Goal: Task Accomplishment & Management: Manage account settings

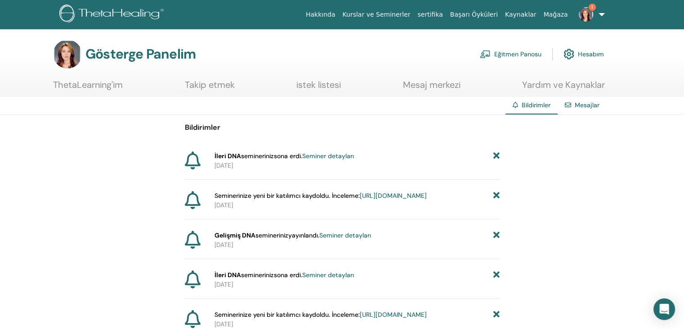
click at [354, 157] on font "Seminer detayları" at bounding box center [328, 156] width 52 height 8
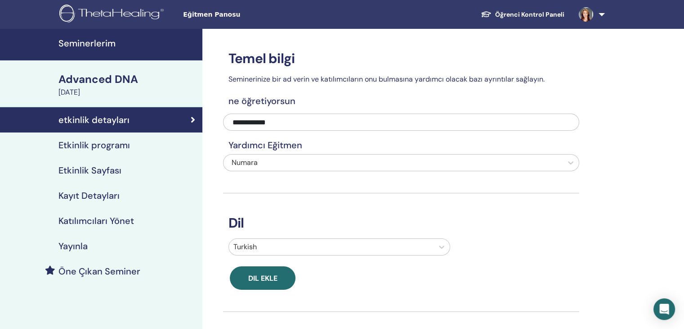
click at [534, 14] on link "Öğrenci Kontrol Paneli" at bounding box center [523, 14] width 98 height 17
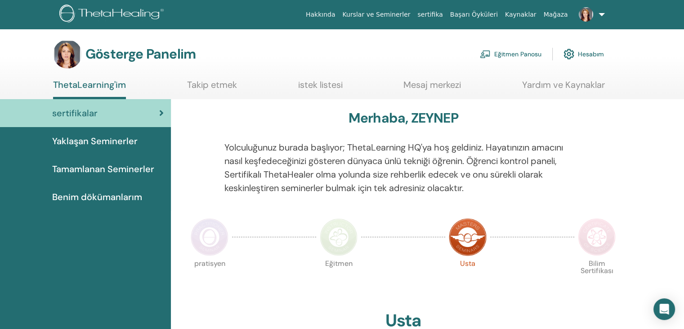
click at [645, 64] on div "Gösterge Panelim Eğitmen Panosu Hesabım" at bounding box center [358, 54] width 653 height 29
click at [521, 54] on font "Eğitmen Panosu" at bounding box center [518, 54] width 47 height 8
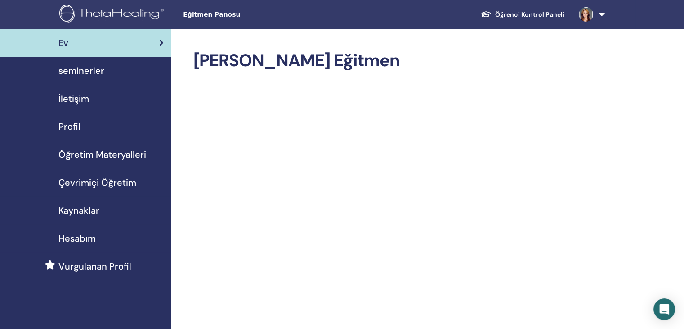
click at [83, 71] on span "seminerler" at bounding box center [82, 71] width 46 height 14
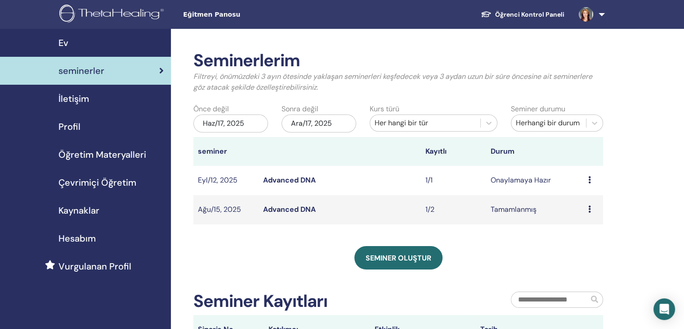
click at [589, 209] on icon at bounding box center [590, 208] width 3 height 7
click at [583, 229] on link "katılımcılar" at bounding box center [583, 229] width 36 height 9
click at [589, 179] on icon at bounding box center [590, 179] width 3 height 7
click at [590, 186] on link "Ön izleme" at bounding box center [582, 185] width 32 height 9
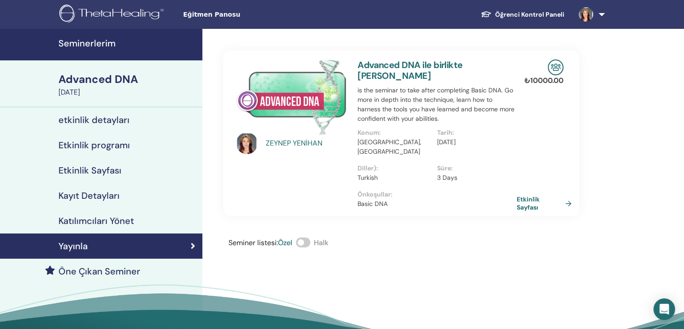
click at [101, 220] on h4 "Katılımcıları Yönet" at bounding box center [97, 220] width 76 height 11
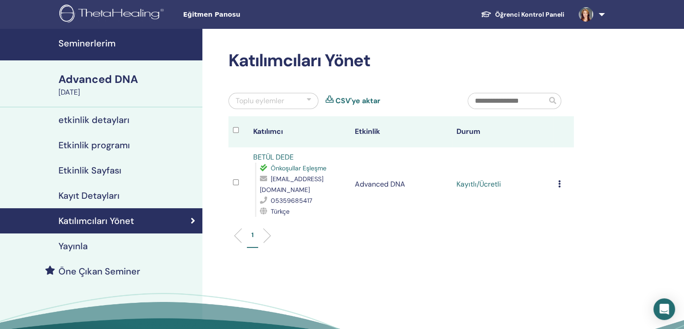
click at [559, 182] on icon at bounding box center [559, 183] width 3 height 7
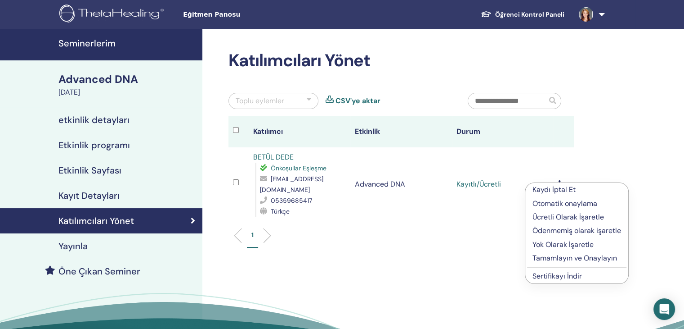
click at [572, 259] on p "Tamamlayın ve Onaylayın" at bounding box center [577, 257] width 89 height 11
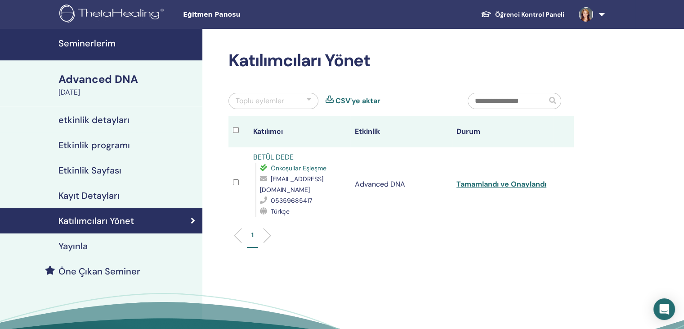
click at [108, 44] on h4 "Seminerlerim" at bounding box center [128, 43] width 139 height 11
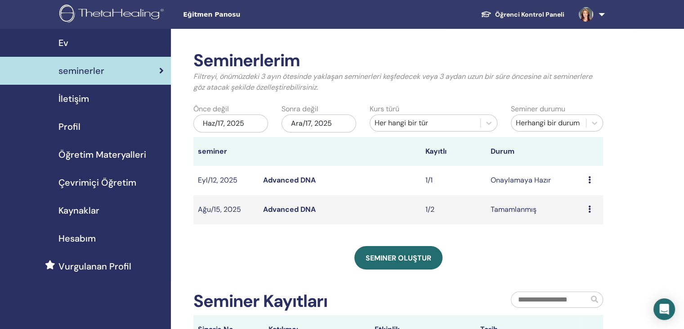
click at [590, 179] on icon at bounding box center [590, 179] width 3 height 7
click at [572, 212] on link "katılımcılar" at bounding box center [585, 213] width 36 height 9
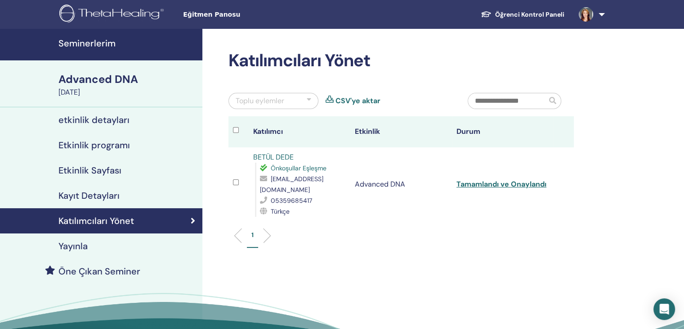
click at [362, 100] on link "CSV'ye aktar" at bounding box center [358, 100] width 45 height 11
click at [99, 40] on h4 "Seminerlerim" at bounding box center [128, 43] width 139 height 11
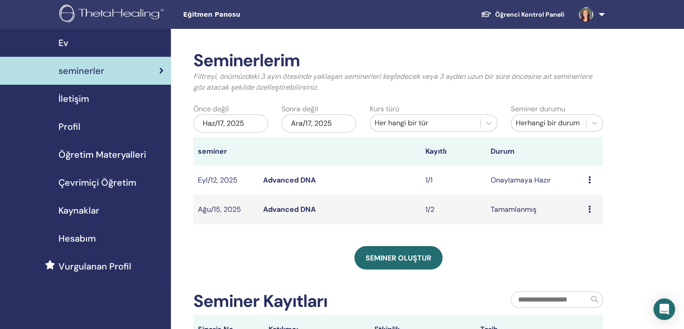
click at [292, 211] on link "Advanced DNA" at bounding box center [289, 208] width 53 height 9
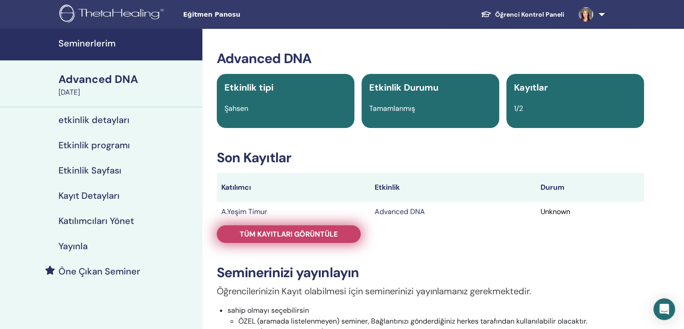
click at [294, 234] on span "Tüm kayıtları görüntüle" at bounding box center [289, 233] width 98 height 9
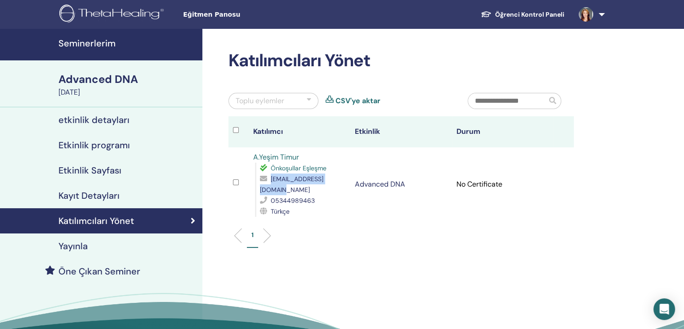
drag, startPoint x: 261, startPoint y: 189, endPoint x: 338, endPoint y: 189, distance: 77.4
click at [338, 189] on div "yesimtimur07@gmail.com" at bounding box center [303, 184] width 86 height 22
copy span "yesimtimur07@gmail.com"
click at [96, 43] on h4 "Seminerlerim" at bounding box center [128, 43] width 139 height 11
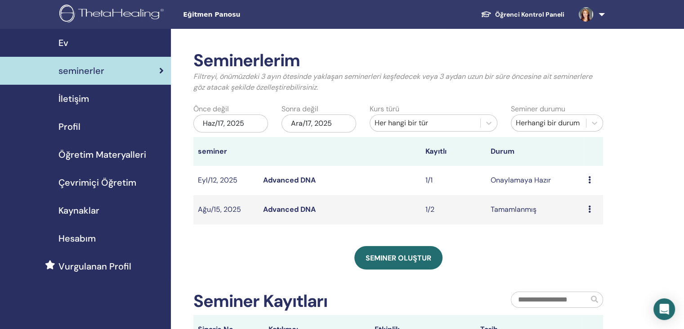
click at [242, 122] on div "Haz/17, 2025" at bounding box center [231, 123] width 75 height 18
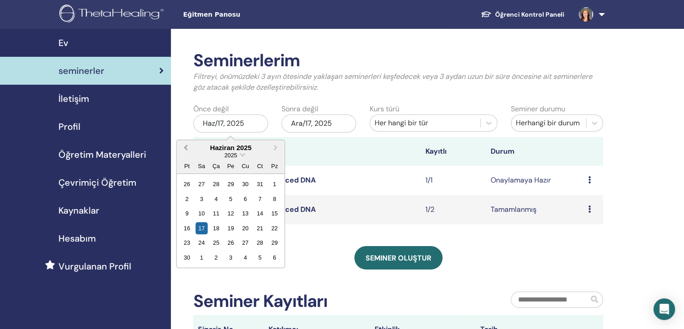
click at [185, 149] on button "Previous Month" at bounding box center [185, 148] width 14 height 14
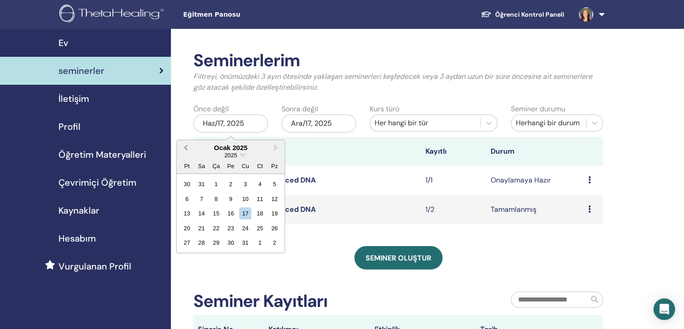
click at [185, 149] on button "Previous Month" at bounding box center [185, 148] width 14 height 14
click at [241, 156] on div "2024" at bounding box center [231, 155] width 108 height 8
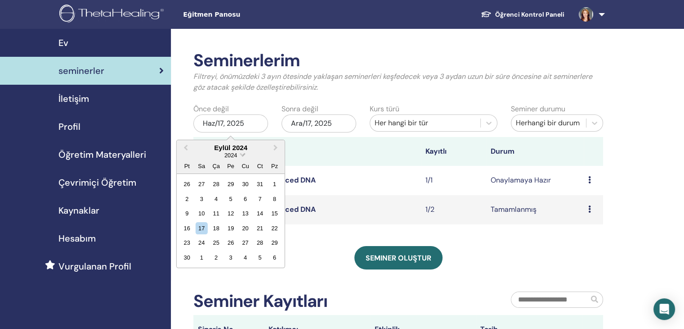
click at [243, 153] on span "Choose Date" at bounding box center [242, 154] width 6 height 6
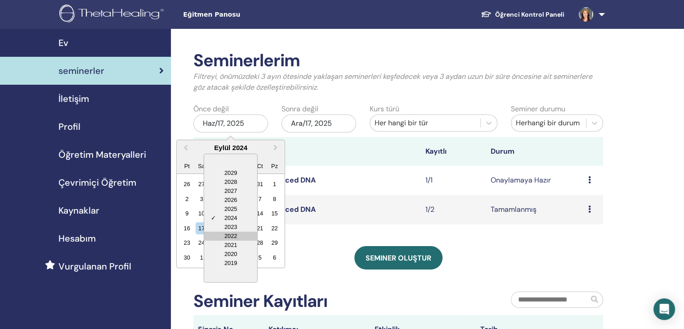
click at [236, 236] on div "2022" at bounding box center [230, 235] width 53 height 9
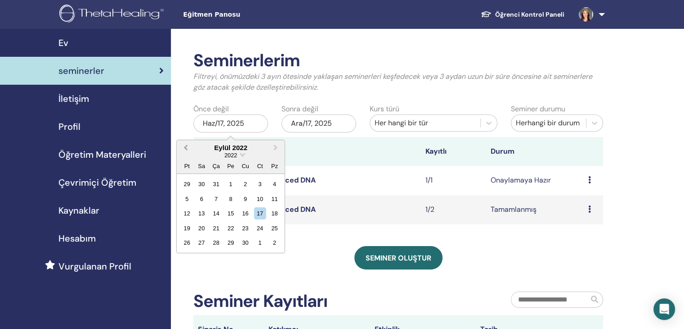
click at [186, 147] on span "Previous Month" at bounding box center [186, 147] width 0 height 9
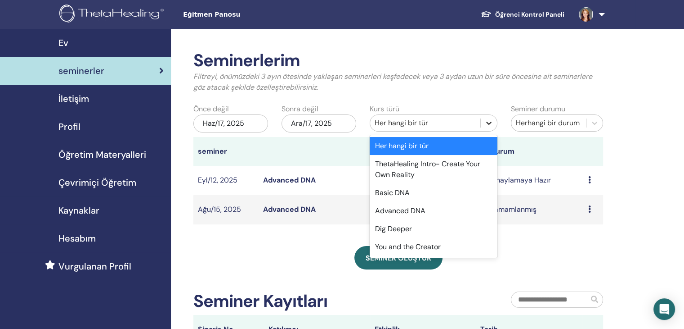
click at [486, 127] on div at bounding box center [489, 123] width 16 height 16
click at [404, 194] on div "Basic DNA" at bounding box center [434, 193] width 128 height 18
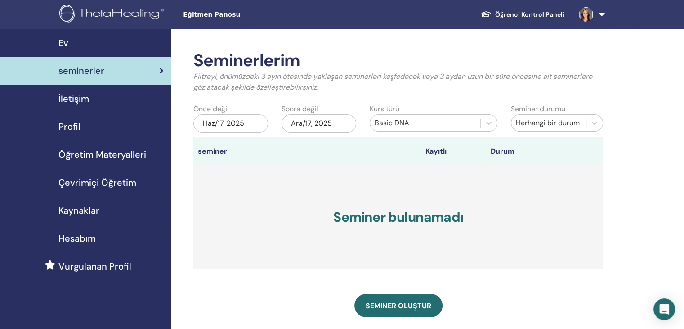
click at [225, 124] on div "Haz/17, 2025" at bounding box center [231, 123] width 75 height 18
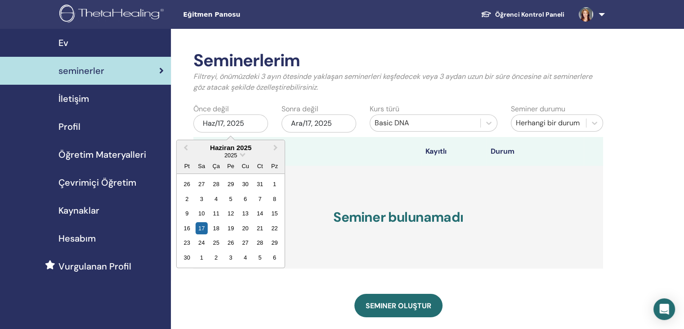
click at [241, 157] on div "2025" at bounding box center [231, 155] width 108 height 8
click at [243, 155] on span "Choose Date" at bounding box center [242, 154] width 6 height 6
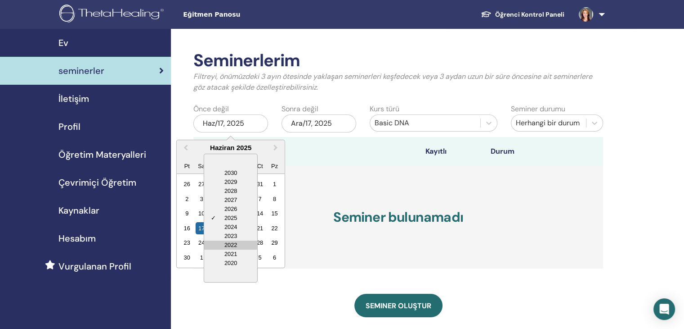
click at [237, 243] on div "2022" at bounding box center [230, 244] width 53 height 9
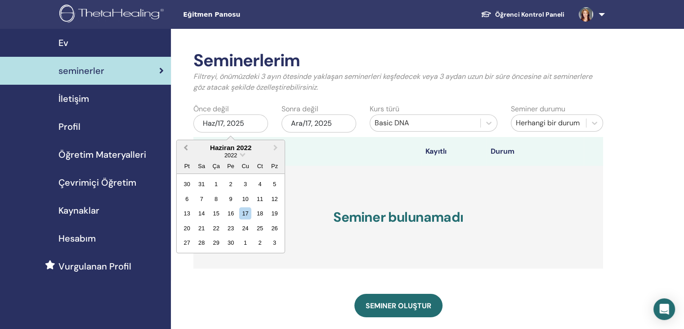
click at [186, 147] on span "Previous Month" at bounding box center [186, 147] width 0 height 9
click at [247, 213] on div "15" at bounding box center [245, 213] width 12 height 12
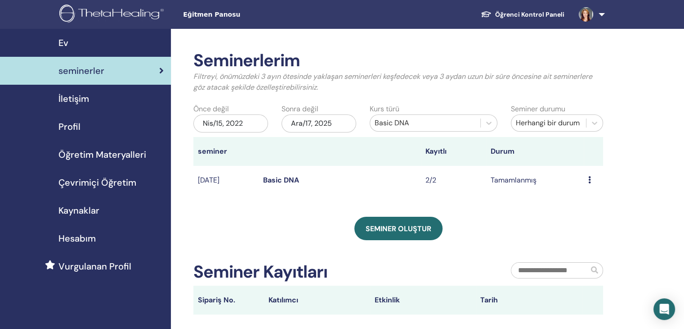
click at [331, 126] on div "Ara/17, 2025" at bounding box center [319, 123] width 75 height 18
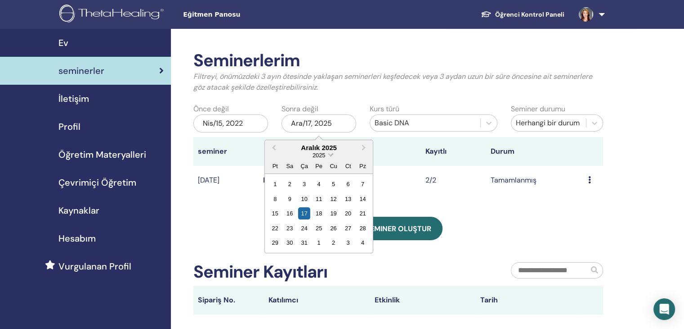
click at [330, 155] on span "Choose Date" at bounding box center [331, 154] width 6 height 6
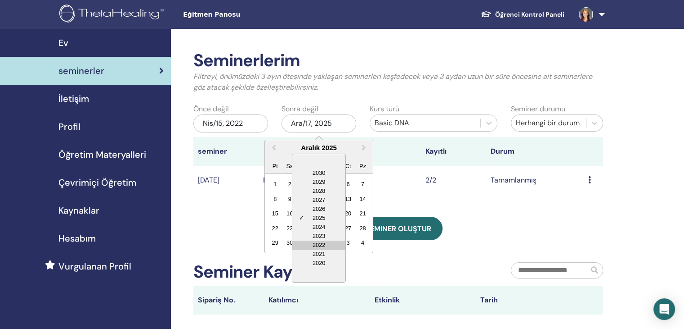
click at [324, 244] on div "2022" at bounding box center [319, 244] width 53 height 9
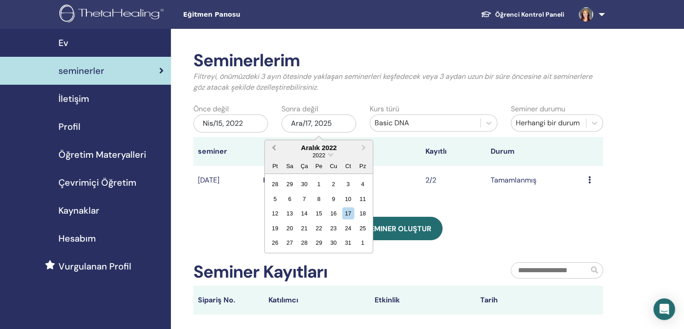
click at [274, 149] on span "Previous Month" at bounding box center [274, 147] width 0 height 9
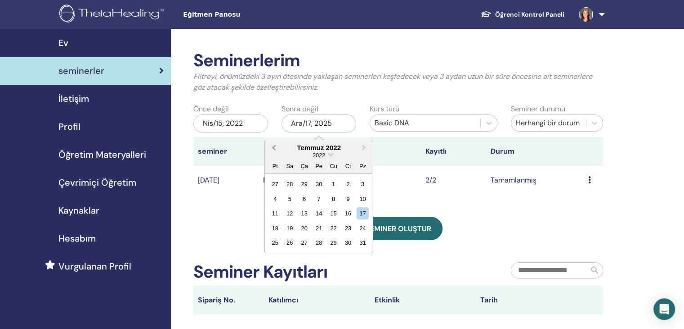
click at [274, 149] on span "Previous Month" at bounding box center [274, 147] width 0 height 9
click at [365, 212] on div "17" at bounding box center [363, 213] width 12 height 12
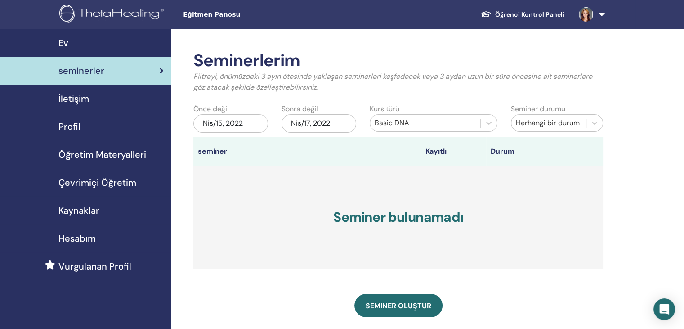
click at [297, 167] on h3 "Seminer bulunamadı" at bounding box center [399, 217] width 410 height 103
click at [220, 122] on div "Nis/15, 2022" at bounding box center [231, 123] width 75 height 18
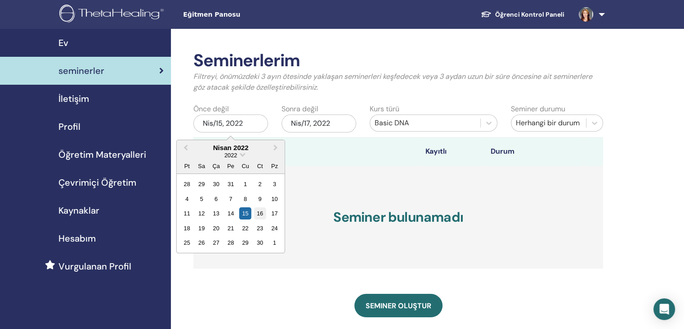
click at [263, 211] on div "16" at bounding box center [260, 213] width 12 height 12
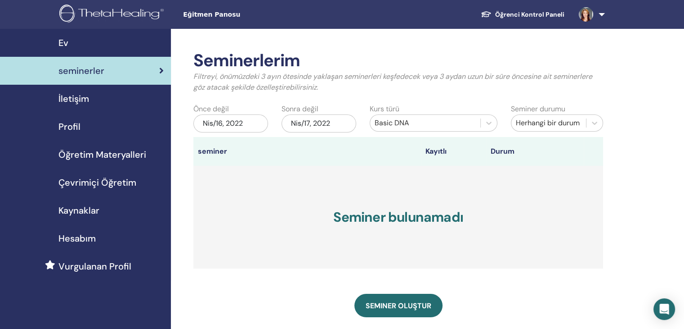
click at [220, 125] on div "Nis/16, 2022" at bounding box center [231, 123] width 75 height 18
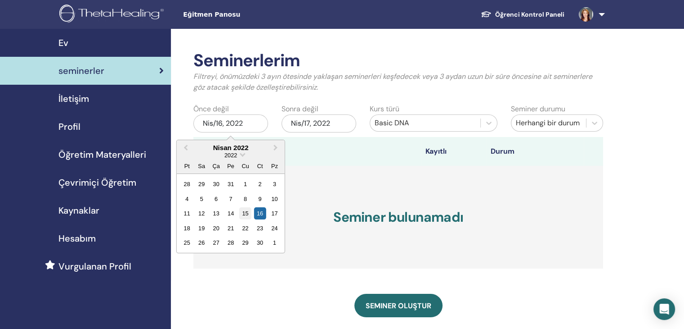
click at [247, 215] on div "15" at bounding box center [245, 213] width 12 height 12
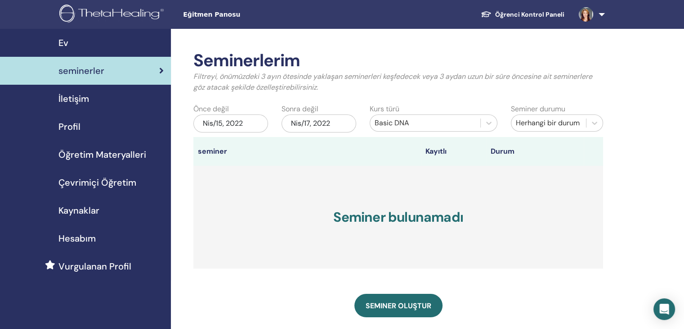
click at [308, 125] on div "Nis/17, 2022" at bounding box center [319, 123] width 75 height 18
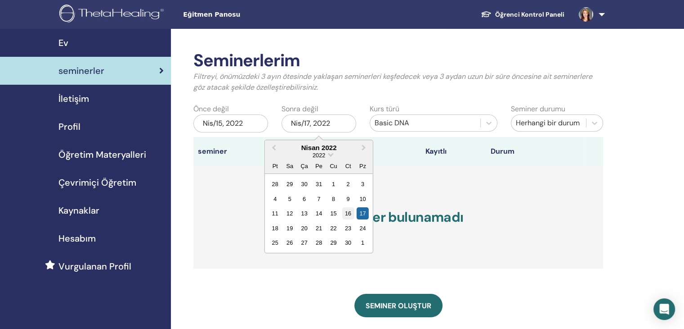
click at [346, 213] on div "16" at bounding box center [348, 213] width 12 height 12
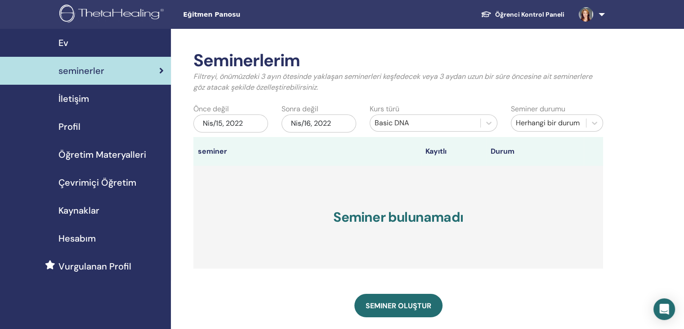
click at [226, 124] on div "Nis/15, 2022" at bounding box center [231, 123] width 75 height 18
click at [305, 125] on div "Nis/16, 2022" at bounding box center [319, 123] width 75 height 18
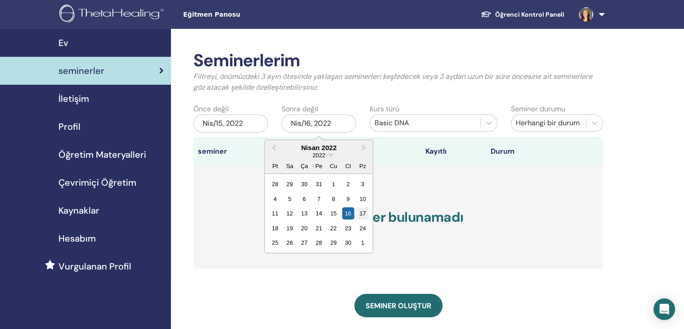
click at [360, 216] on div "17" at bounding box center [363, 213] width 12 height 12
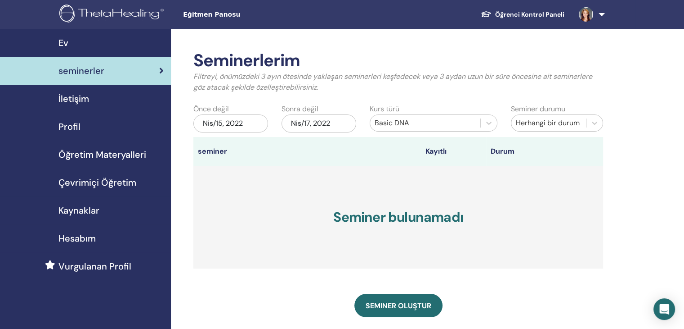
click at [311, 118] on div "Nis/17, 2022" at bounding box center [319, 123] width 75 height 18
click at [411, 265] on h3 "Seminer bulunamadı" at bounding box center [399, 217] width 410 height 103
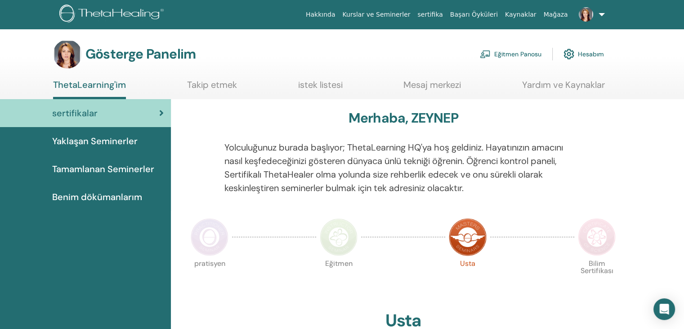
click at [510, 56] on font "Eğitmen Panosu" at bounding box center [518, 54] width 47 height 8
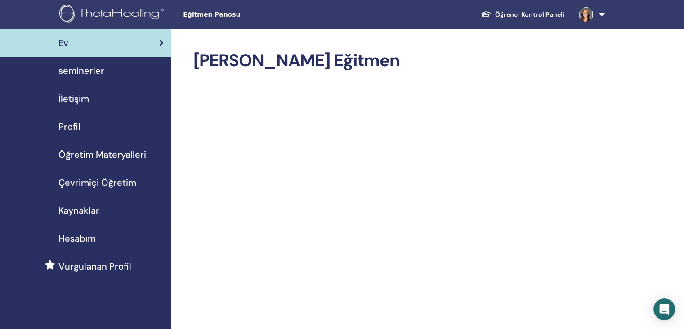
click at [99, 71] on span "seminerler" at bounding box center [82, 71] width 46 height 14
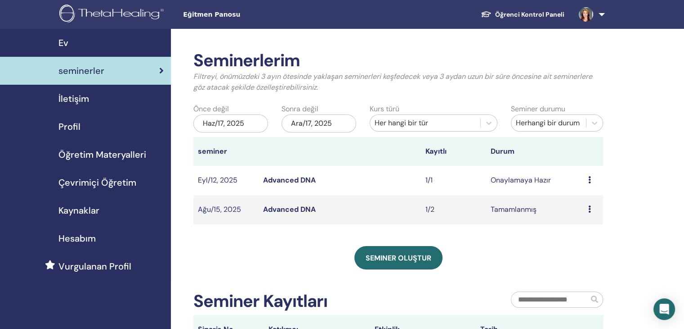
click at [590, 210] on icon at bounding box center [590, 208] width 3 height 7
click at [587, 221] on link "Ön izleme" at bounding box center [583, 216] width 32 height 9
click at [589, 208] on icon at bounding box center [590, 208] width 3 height 7
click at [585, 230] on link "katılımcılar" at bounding box center [584, 228] width 36 height 9
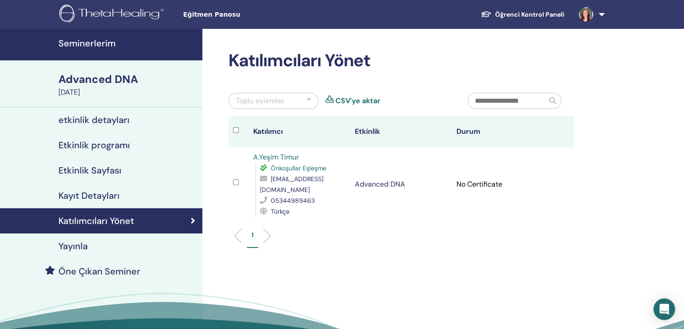
click at [96, 193] on h4 "Kayıt Detayları" at bounding box center [89, 195] width 61 height 11
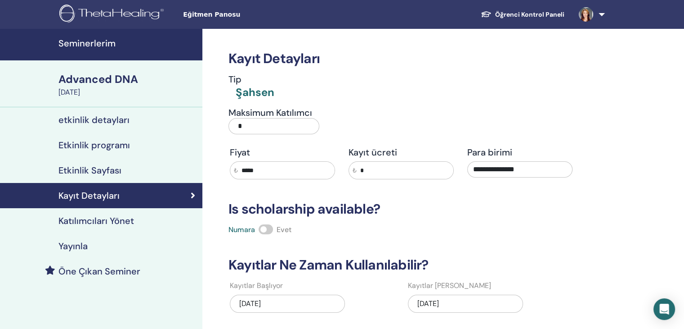
click at [96, 193] on h4 "Kayıt Detayları" at bounding box center [89, 195] width 61 height 11
click at [102, 169] on h4 "Etkinlik Sayfası" at bounding box center [90, 170] width 63 height 11
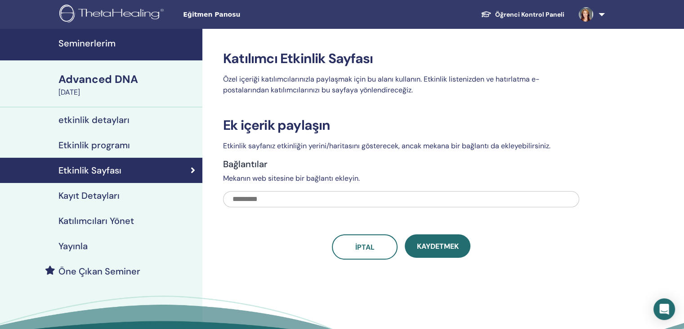
click at [104, 151] on link "Etkinlik programı" at bounding box center [101, 144] width 203 height 25
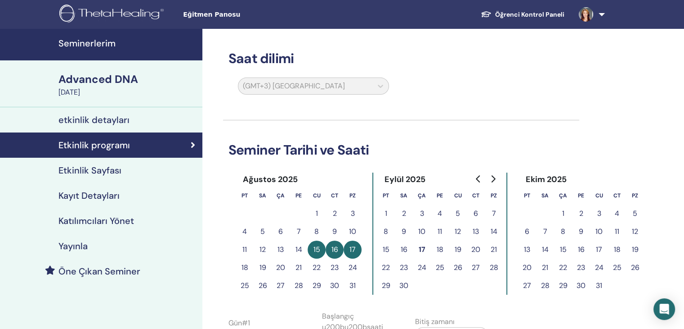
click at [119, 119] on h4 "etkinlik detayları" at bounding box center [94, 119] width 71 height 11
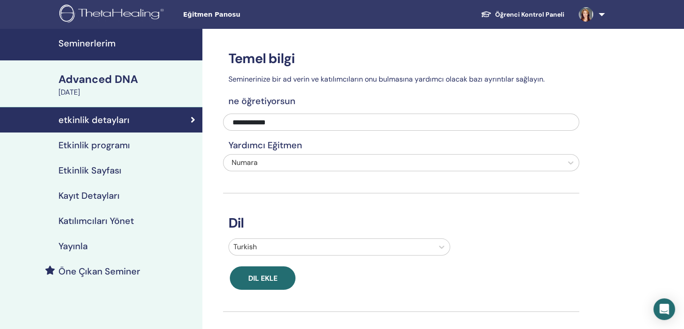
click at [91, 217] on h4 "Katılımcıları Yönet" at bounding box center [97, 220] width 76 height 11
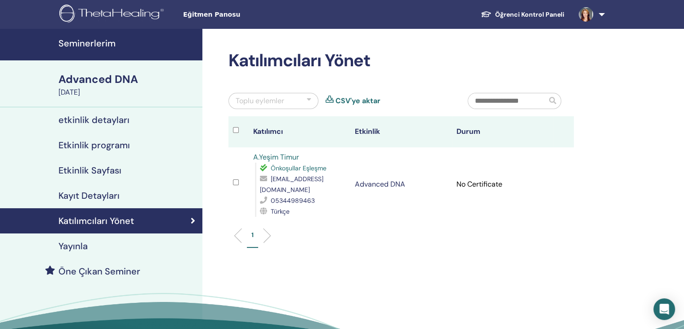
click at [263, 158] on link "A.Yeşim Timur" at bounding box center [276, 156] width 46 height 9
click at [110, 79] on div "Advanced DNA" at bounding box center [128, 79] width 139 height 15
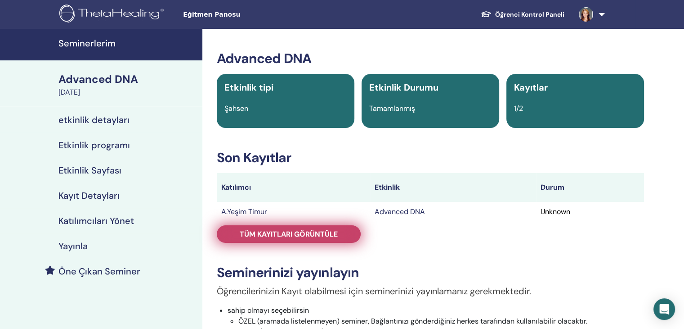
click at [330, 235] on span "Tüm kayıtları görüntüle" at bounding box center [289, 233] width 98 height 9
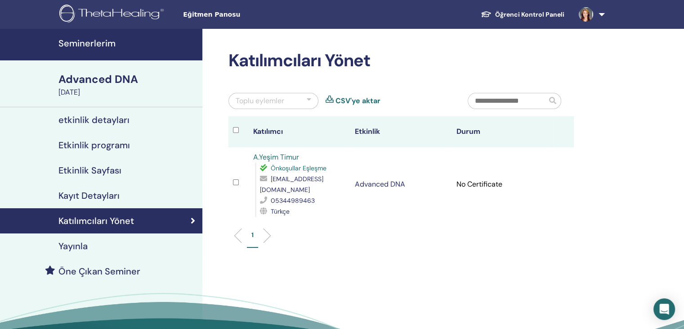
click at [103, 121] on h4 "etkinlik detayları" at bounding box center [94, 119] width 71 height 11
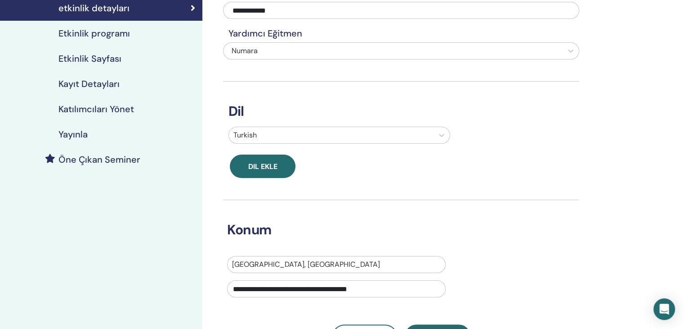
scroll to position [213, 0]
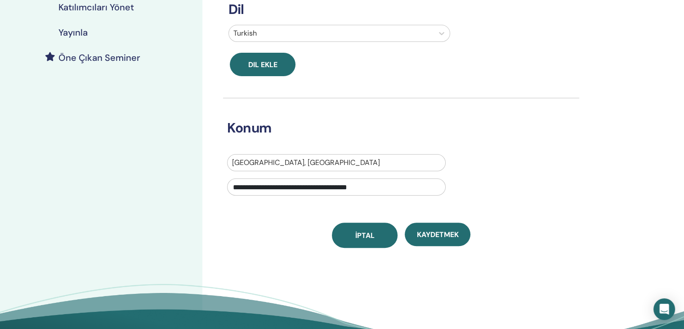
click at [362, 232] on span "İptal" at bounding box center [365, 234] width 19 height 9
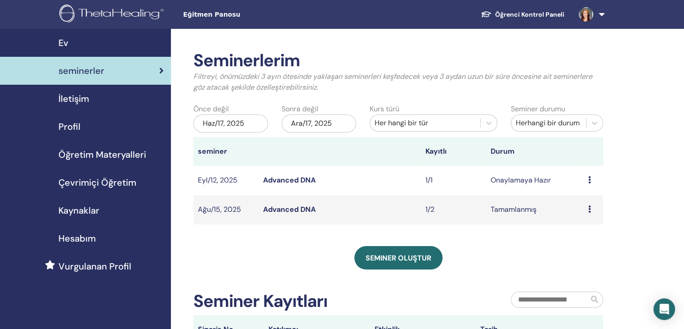
click at [589, 208] on icon at bounding box center [590, 208] width 3 height 7
click at [581, 216] on link "Ön izleme" at bounding box center [581, 214] width 32 height 9
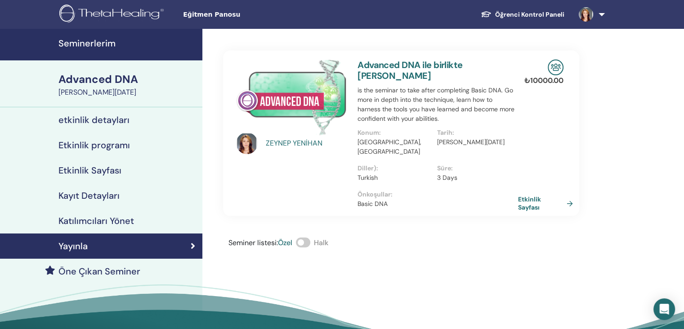
click at [536, 195] on link "Etkinlik Sayfası" at bounding box center [547, 203] width 59 height 16
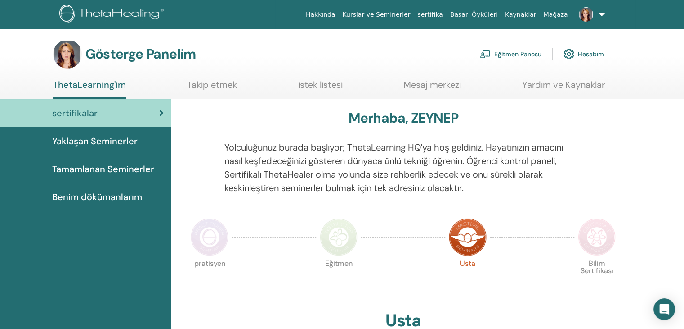
click at [501, 55] on font "Eğitmen Panosu" at bounding box center [518, 54] width 47 height 8
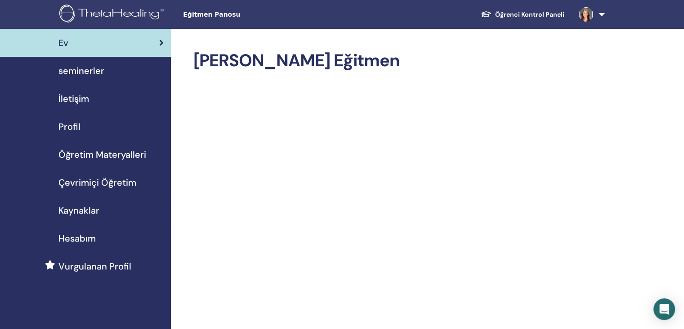
click at [102, 72] on span "seminerler" at bounding box center [82, 71] width 46 height 14
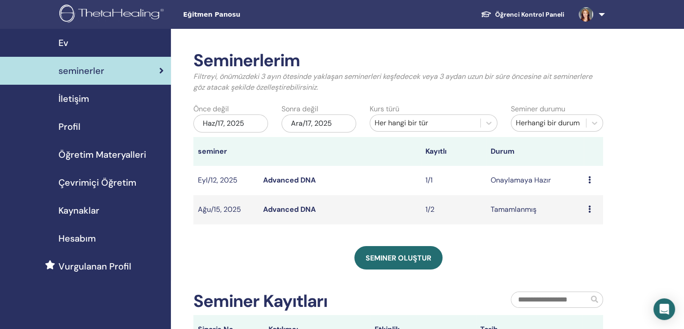
click at [591, 179] on div "Ön izleme Düzenlemek katılımcılar İptal" at bounding box center [594, 180] width 10 height 11
click at [589, 198] on link "Düzenlemek" at bounding box center [588, 199] width 40 height 9
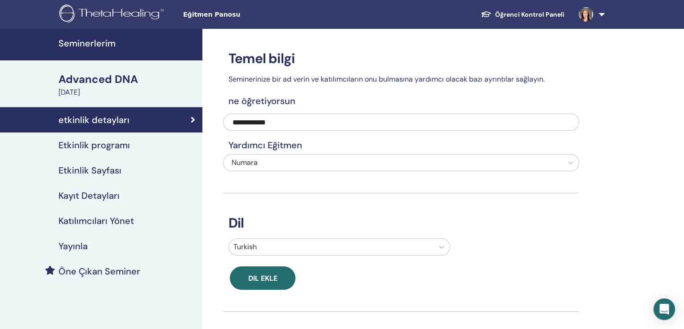
click at [120, 81] on div "Advanced DNA" at bounding box center [128, 79] width 139 height 15
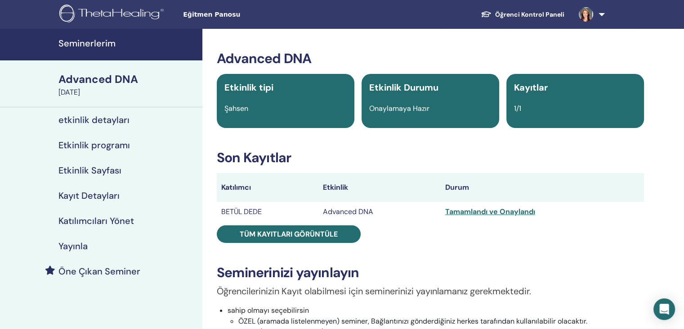
click at [108, 220] on h4 "Katılımcıları Yönet" at bounding box center [97, 220] width 76 height 11
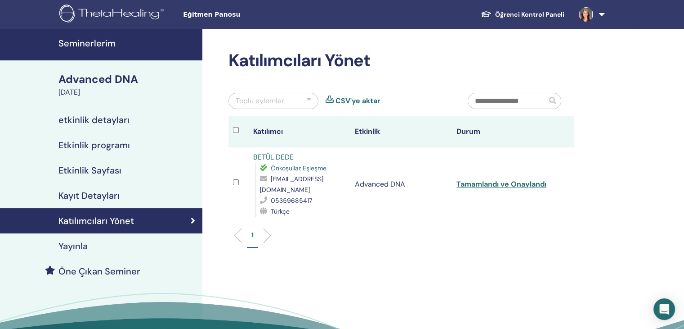
click at [445, 258] on div "Katılımcıları Yönet Toplu eylemler CSV'ye aktar Katılımcı Etkinlik Durum [PERSO…" at bounding box center [431, 206] width 456 height 354
click at [110, 82] on div "Advanced DNA" at bounding box center [128, 79] width 139 height 15
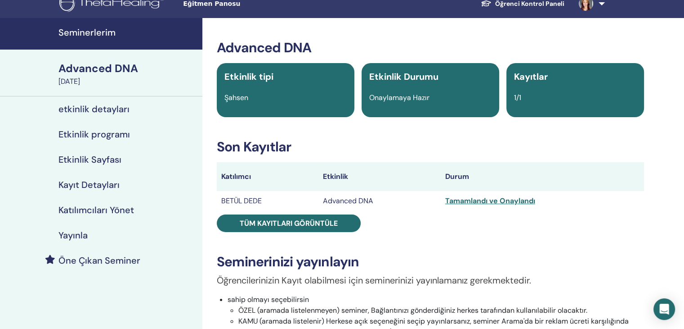
scroll to position [7, 0]
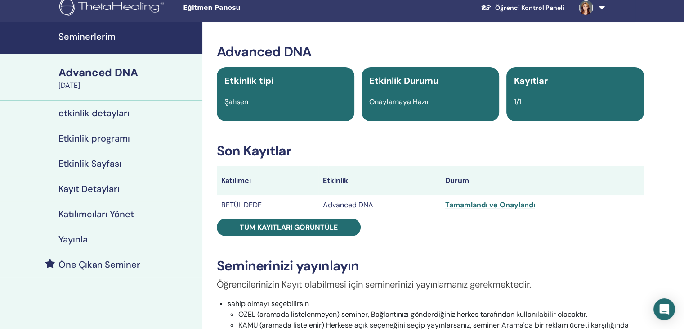
click at [88, 189] on h4 "Kayıt Detayları" at bounding box center [89, 188] width 61 height 11
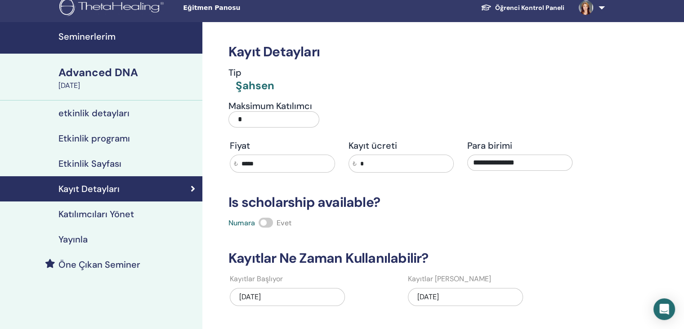
click at [65, 80] on div "Advanced DNA" at bounding box center [128, 72] width 139 height 15
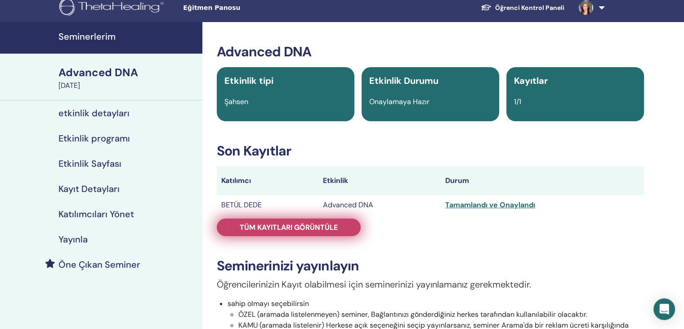
click at [324, 229] on span "Tüm kayıtları görüntüle" at bounding box center [289, 226] width 98 height 9
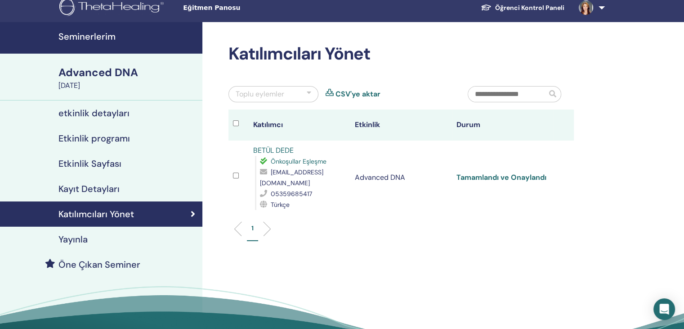
click at [479, 177] on link "Tamamlandı ve Onaylandı" at bounding box center [502, 176] width 90 height 9
